Goal: Use online tool/utility: Use online tool/utility

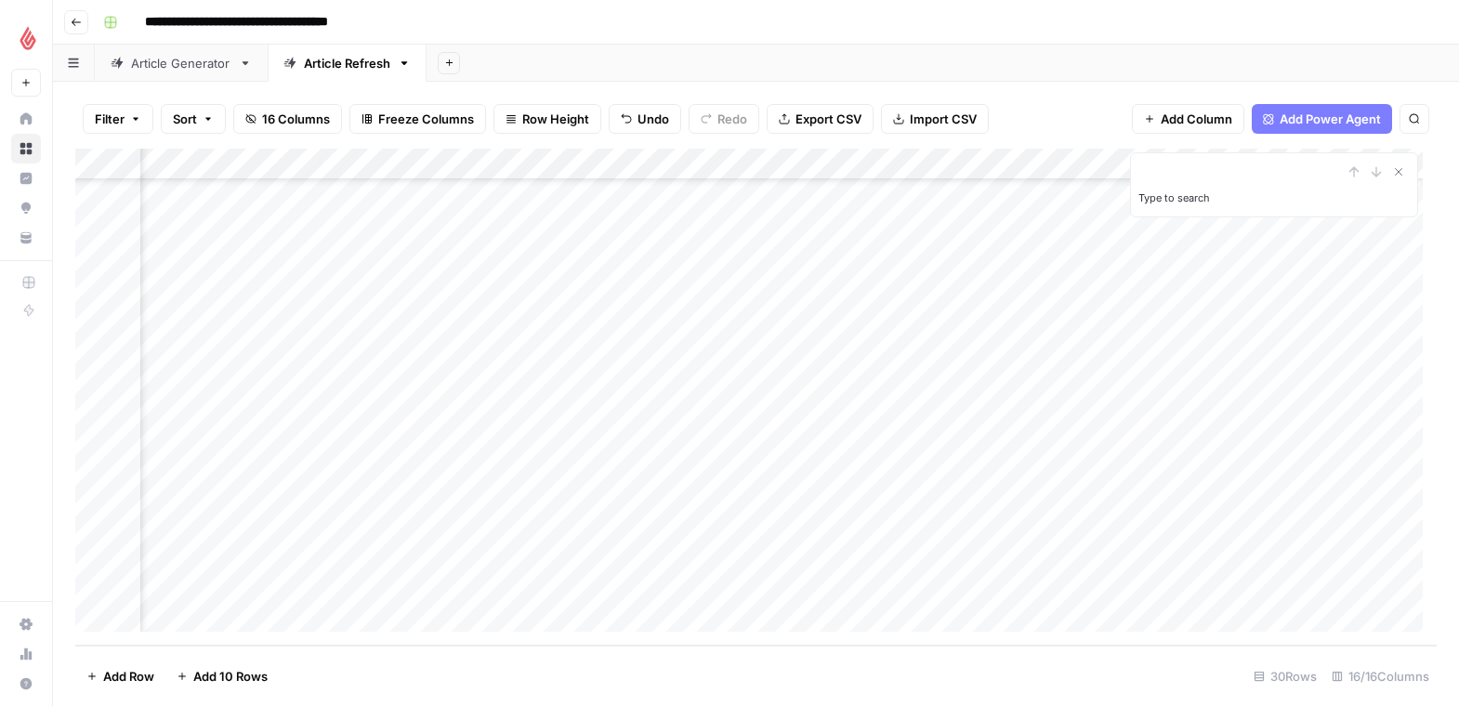
scroll to position [526, 1184]
click at [712, 519] on div "Add Column" at bounding box center [755, 397] width 1361 height 497
click at [748, 553] on div "Add Column" at bounding box center [755, 397] width 1361 height 497
click at [759, 580] on div "Add Column" at bounding box center [755, 397] width 1361 height 497
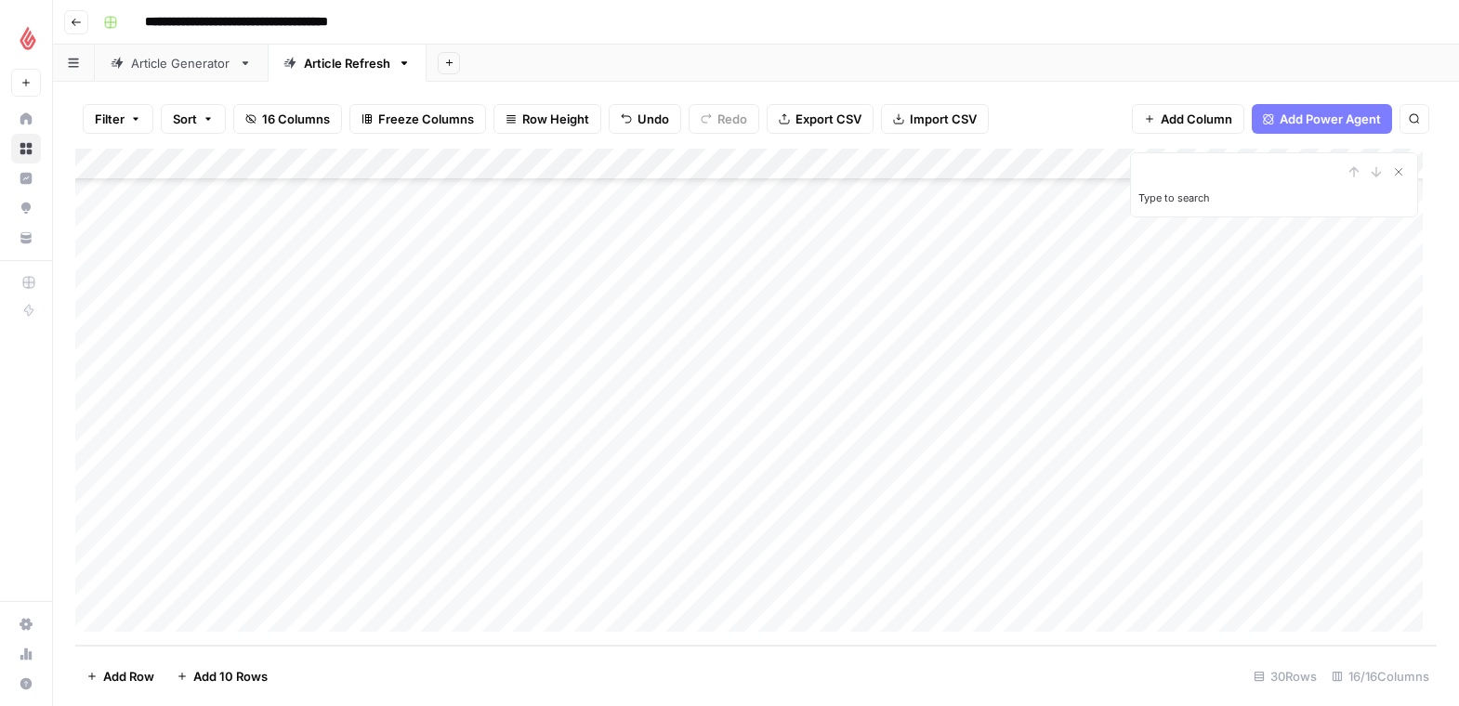
click at [282, 456] on div "Add Column" at bounding box center [755, 397] width 1361 height 497
click at [349, 456] on div "Add Column" at bounding box center [755, 397] width 1361 height 497
click at [194, 612] on div "Add Column" at bounding box center [755, 397] width 1361 height 497
type input "**********"
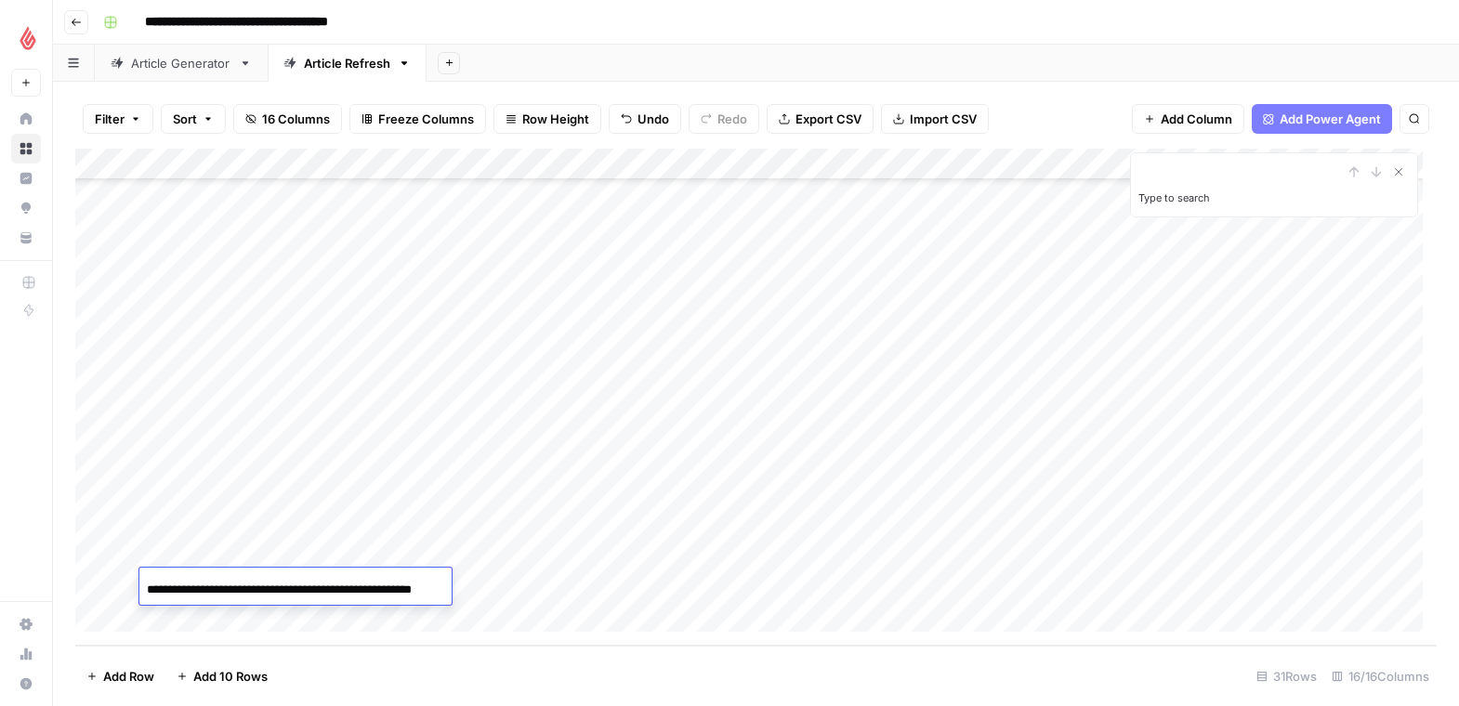
scroll to position [0, 53]
click at [394, 590] on div "Add Column" at bounding box center [755, 397] width 1361 height 497
click at [396, 582] on div "Add Column" at bounding box center [755, 397] width 1361 height 497
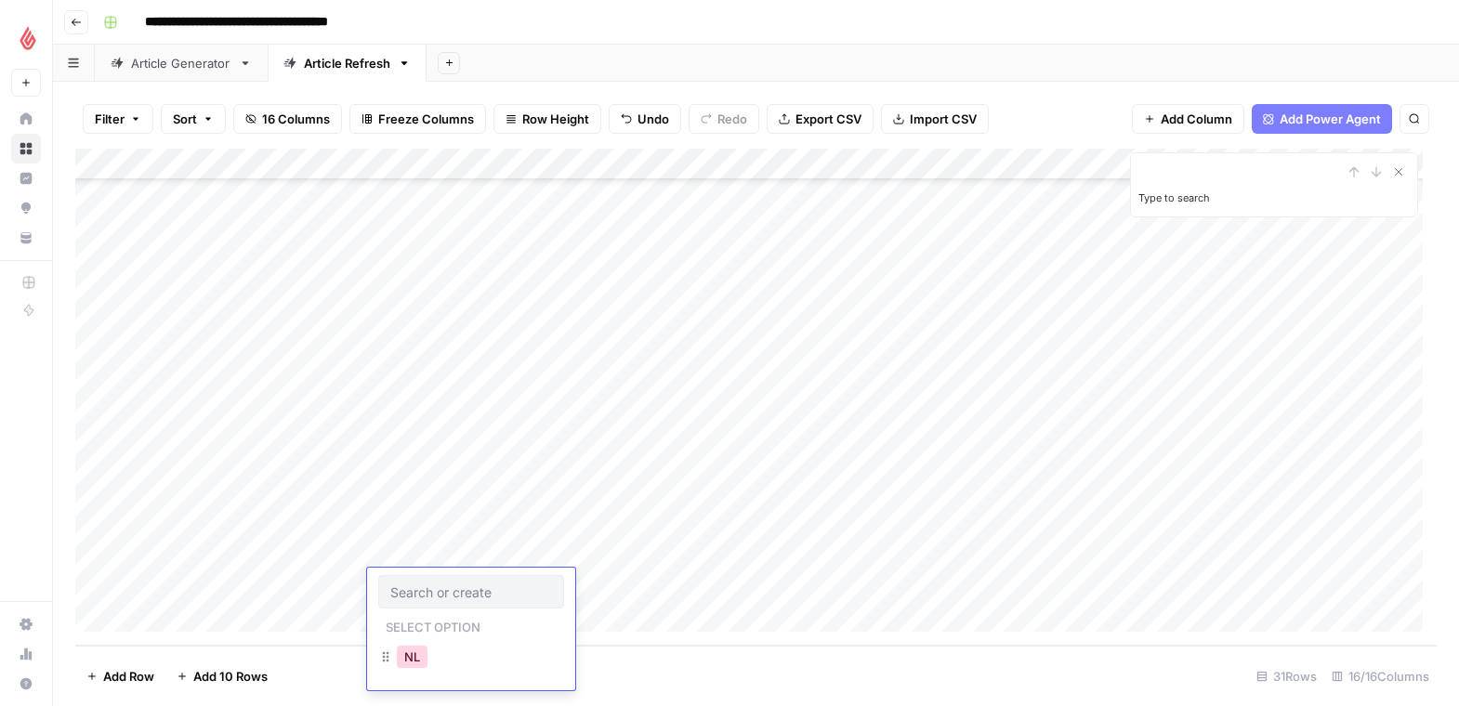
click at [417, 662] on button "NL" at bounding box center [412, 657] width 31 height 22
click at [560, 584] on div "Add Column" at bounding box center [755, 397] width 1361 height 497
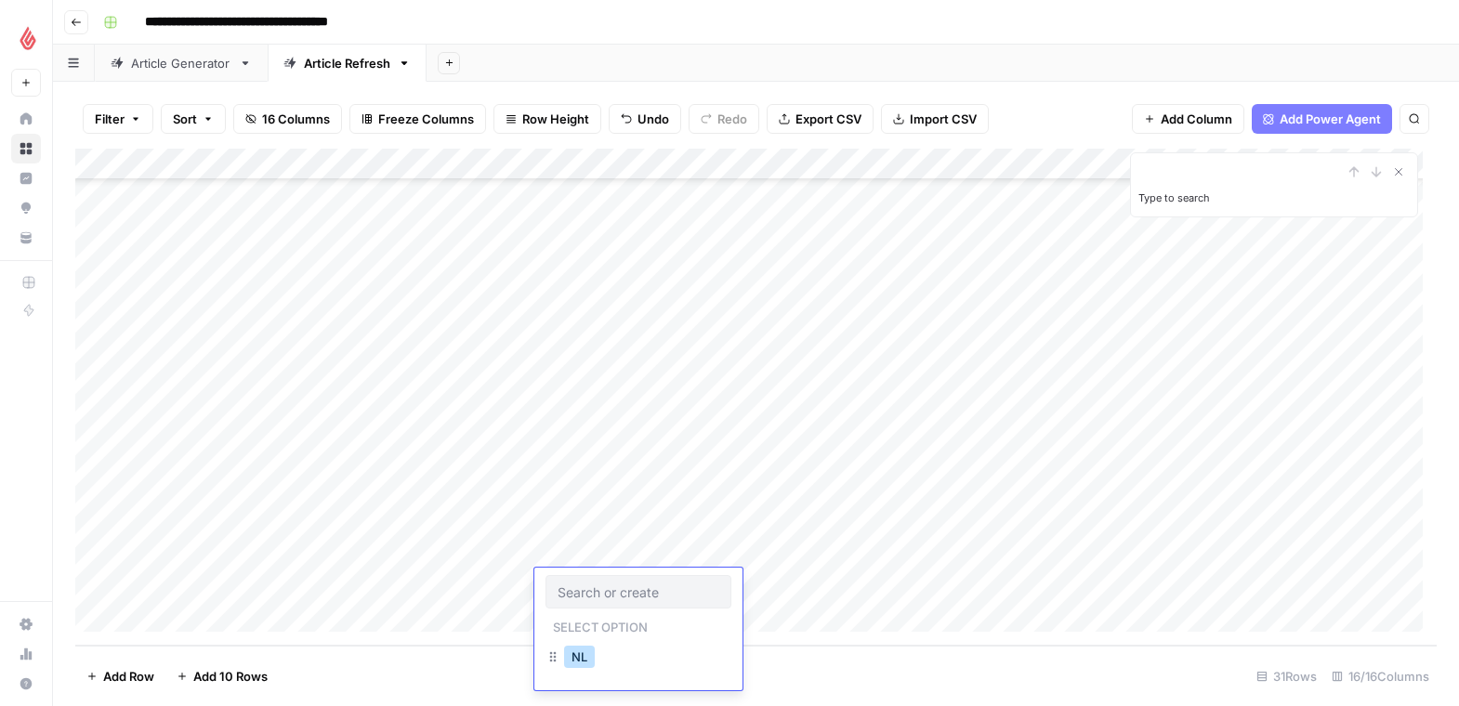
click at [574, 653] on button "NL" at bounding box center [579, 657] width 31 height 22
click at [746, 588] on div "Add Column" at bounding box center [755, 397] width 1361 height 497
click at [608, 584] on div "Add Column" at bounding box center [755, 397] width 1361 height 497
